Goal: Find specific page/section

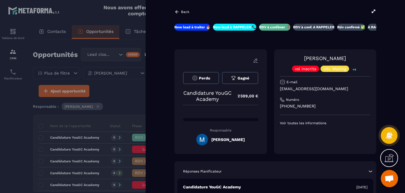
click at [177, 10] on icon at bounding box center [176, 11] width 3 height 3
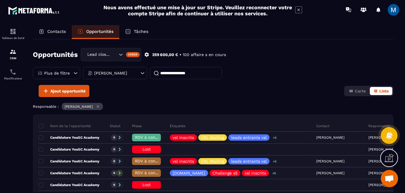
click at [61, 36] on div "Contacts" at bounding box center [52, 32] width 39 height 14
click at [62, 31] on p "Contacts" at bounding box center [56, 31] width 19 height 5
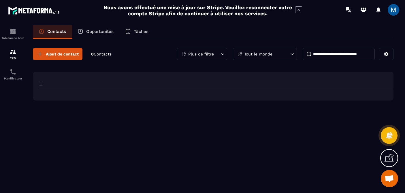
click at [350, 56] on input at bounding box center [339, 54] width 72 height 12
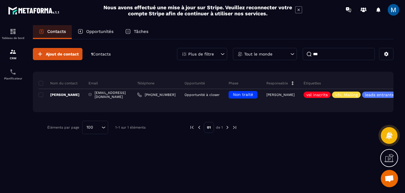
type input "***"
click at [110, 31] on p "Opportunités" at bounding box center [99, 31] width 27 height 5
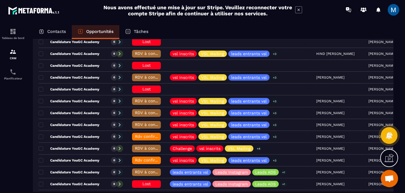
scroll to position [151, 0]
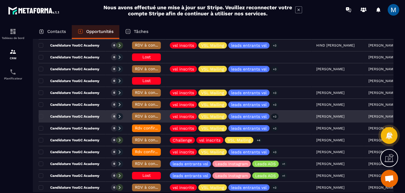
click at [101, 111] on div "Candidature YouGC Academy" at bounding box center [72, 117] width 67 height 12
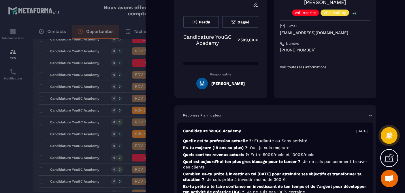
scroll to position [26, 0]
